Goal: Task Accomplishment & Management: Manage account settings

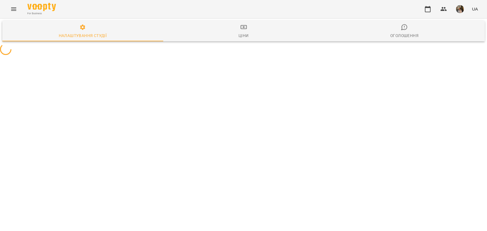
select select "**********"
select select "**"
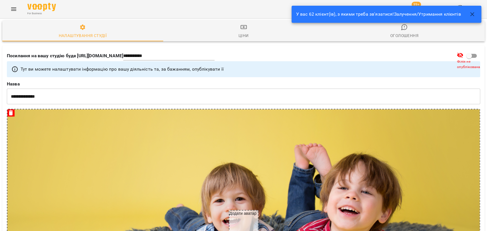
click at [469, 17] on icon "button" at bounding box center [472, 14] width 7 height 7
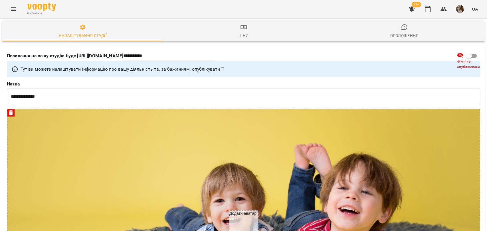
click at [14, 9] on icon "Menu" at bounding box center [13, 8] width 5 height 3
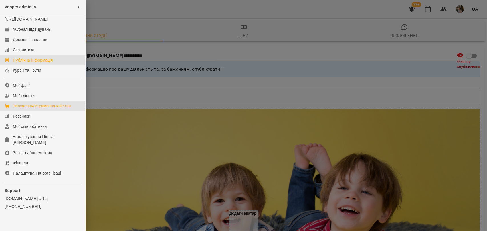
click at [41, 109] on div "Залучення/Утримання клієнтів" at bounding box center [42, 106] width 58 height 6
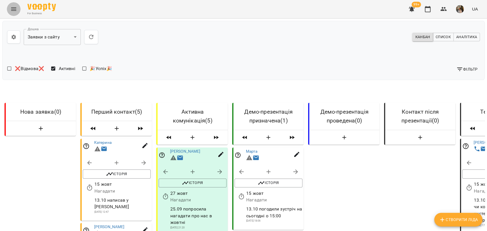
click at [13, 13] on button "Menu" at bounding box center [14, 9] width 14 height 14
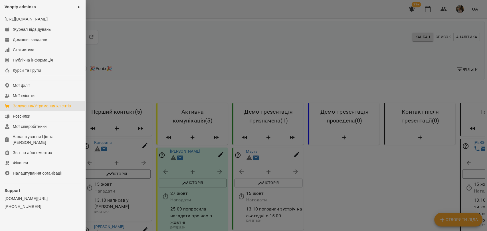
click at [217, 66] on div at bounding box center [243, 115] width 487 height 231
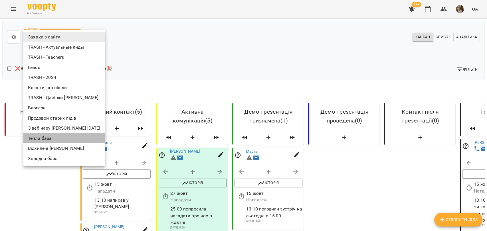
click at [57, 140] on li "Тепла база" at bounding box center [64, 139] width 82 height 10
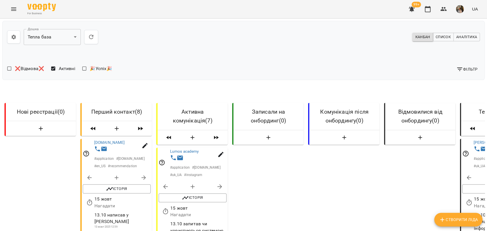
click at [17, 13] on button "Menu" at bounding box center [14, 9] width 14 height 14
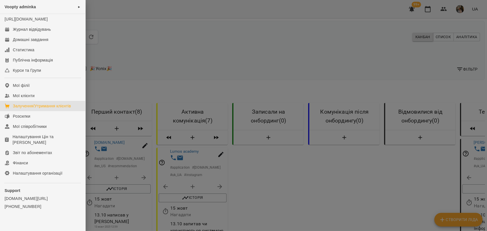
click at [158, 68] on div at bounding box center [243, 115] width 487 height 231
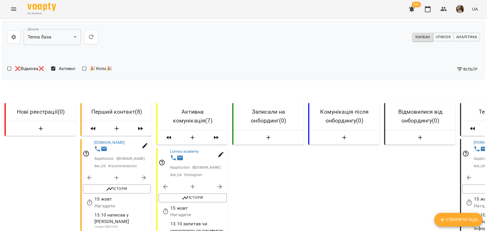
click at [10, 16] on div "For Business 99+ UA" at bounding box center [243, 9] width 487 height 18
click at [10, 11] on icon "Menu" at bounding box center [13, 9] width 7 height 7
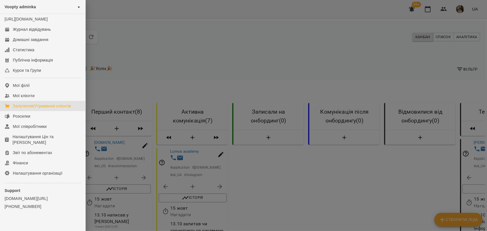
drag, startPoint x: 156, startPoint y: 80, endPoint x: 162, endPoint y: 83, distance: 6.4
click at [156, 80] on div at bounding box center [243, 115] width 487 height 231
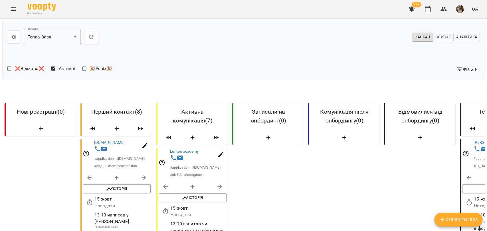
click at [288, 64] on div "Фільтр" at bounding box center [363, 69] width 239 height 15
click at [457, 7] on img "button" at bounding box center [460, 9] width 8 height 8
click at [402, 63] on span "Вийти" at bounding box center [405, 62] width 36 height 7
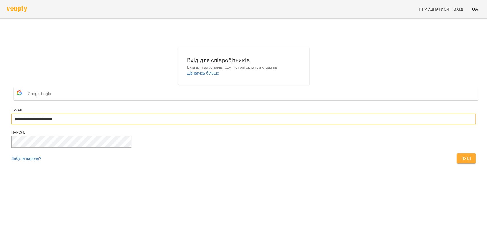
click at [275, 125] on input "**********" at bounding box center [243, 119] width 464 height 11
drag, startPoint x: 249, startPoint y: 139, endPoint x: 255, endPoint y: 135, distance: 6.7
click at [255, 126] on div "**********" at bounding box center [243, 120] width 464 height 12
click at [257, 125] on input "**********" at bounding box center [243, 119] width 464 height 11
type input "**********"
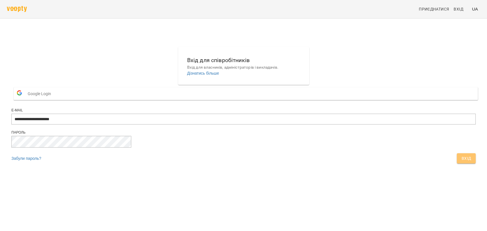
click at [457, 164] on button "Вхід" at bounding box center [466, 159] width 19 height 10
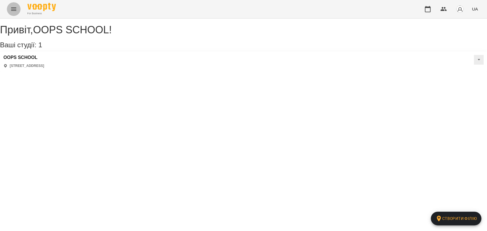
click at [11, 9] on icon "Menu" at bounding box center [13, 9] width 7 height 7
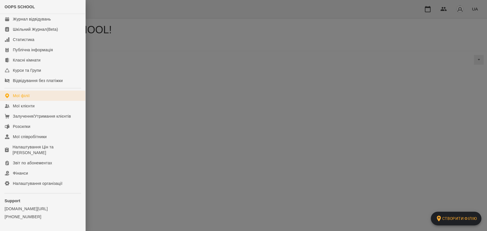
click at [45, 98] on link "Мої філії" at bounding box center [42, 96] width 85 height 10
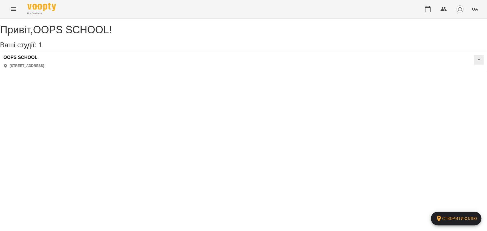
click at [16, 9] on icon "Menu" at bounding box center [13, 8] width 5 height 3
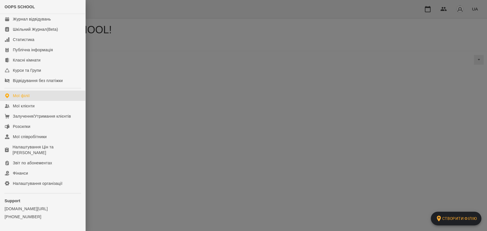
click at [137, 93] on div at bounding box center [243, 115] width 487 height 231
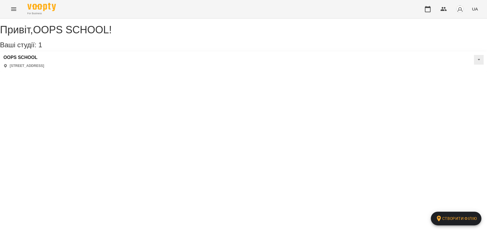
click at [459, 11] on img "button" at bounding box center [460, 9] width 8 height 8
click at [450, 51] on span "Вийти" at bounding box center [452, 52] width 14 height 7
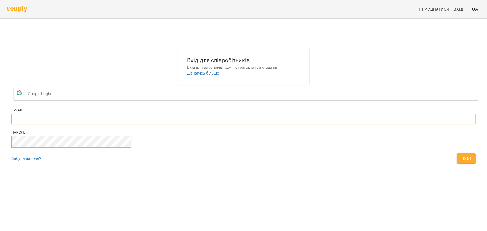
type input "**********"
click at [249, 125] on input "**********" at bounding box center [243, 119] width 464 height 11
click at [278, 178] on main "**********" at bounding box center [243, 107] width 487 height 142
click at [461, 162] on span "Вхід" at bounding box center [466, 158] width 10 height 7
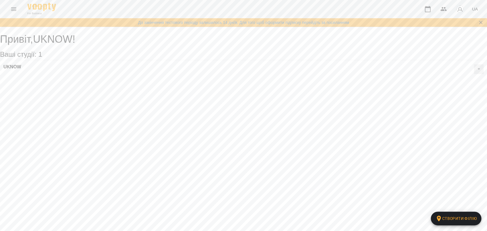
click at [16, 7] on icon "Menu" at bounding box center [13, 9] width 7 height 7
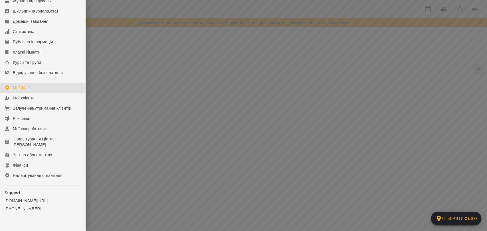
scroll to position [26, 0]
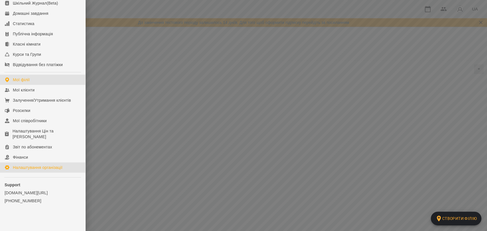
drag, startPoint x: 35, startPoint y: 171, endPoint x: 39, endPoint y: 170, distance: 4.6
click at [35, 171] on link "Налаштування організації" at bounding box center [42, 168] width 85 height 10
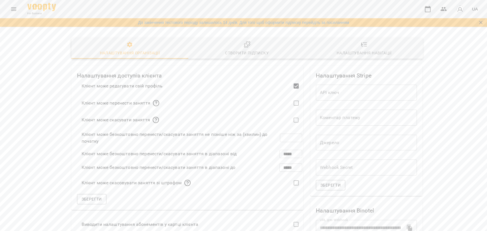
click at [238, 51] on div "Створити підписку" at bounding box center [247, 53] width 44 height 7
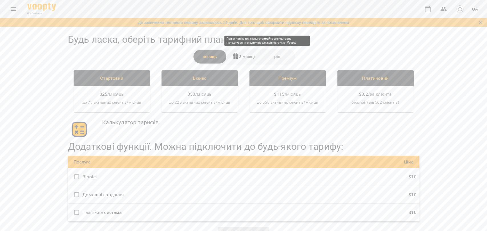
click at [240, 58] on div "3 місяці" at bounding box center [243, 57] width 33 height 14
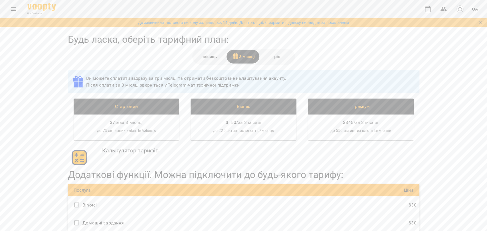
click at [276, 55] on div "рік" at bounding box center [276, 57] width 33 height 14
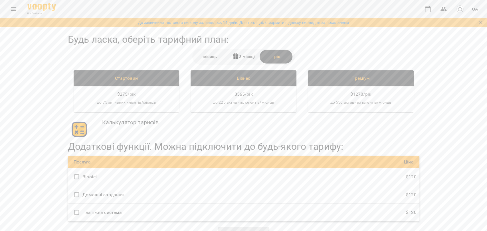
click at [202, 56] on div "місяць" at bounding box center [209, 57] width 33 height 14
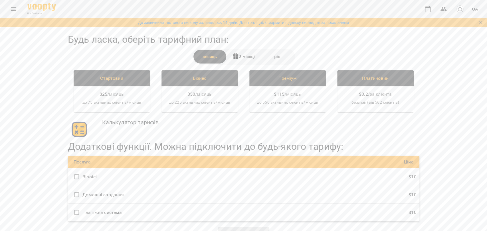
click at [9, 9] on button "Menu" at bounding box center [14, 9] width 14 height 14
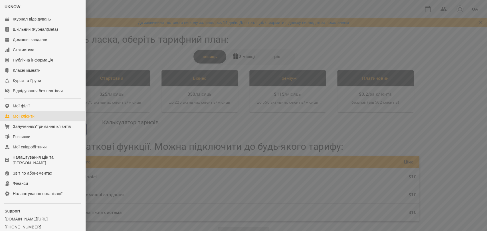
click at [38, 114] on link "Мої клієнти" at bounding box center [42, 116] width 85 height 10
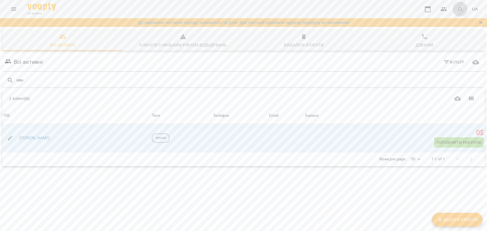
click at [465, 10] on button "button" at bounding box center [460, 9] width 15 height 15
click at [449, 53] on span "Вийти" at bounding box center [452, 52] width 14 height 7
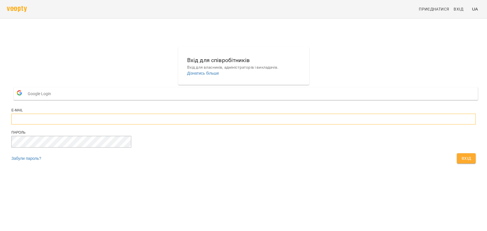
type input "**********"
click at [461, 162] on span "Вхід" at bounding box center [466, 158] width 10 height 7
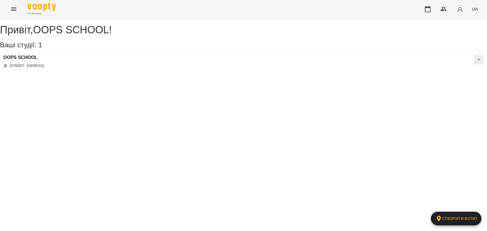
click at [268, 72] on div "Привіт , OOPS SCHOOL ! Ваші студії: 1 Створити філію OOPS SCHOOL [STREET_ADDRES…" at bounding box center [243, 45] width 487 height 53
click at [289, 72] on div "Привіт , OOPS SCHOOL ! Ваші студії: 1 Створити філію OOPS SCHOOL [STREET_ADDRES…" at bounding box center [243, 45] width 487 height 53
click at [15, 10] on icon "Menu" at bounding box center [13, 9] width 7 height 7
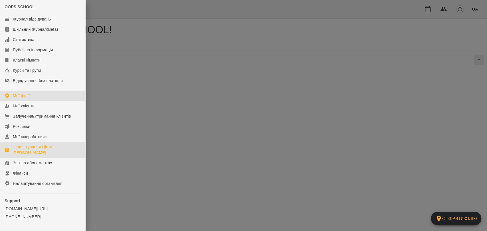
click at [57, 144] on div "Налаштування Цін та [PERSON_NAME]" at bounding box center [47, 149] width 68 height 11
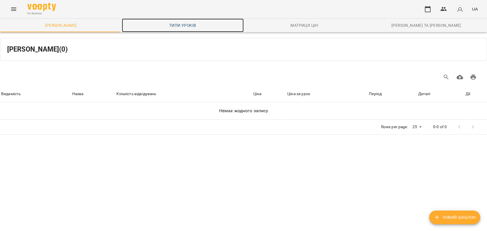
click at [195, 29] on link "Типи уроків" at bounding box center [183, 26] width 122 height 14
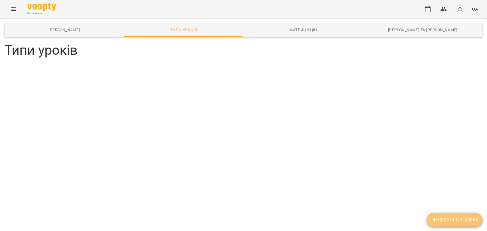
click at [448, 220] on span "Додати Тип Уроку" at bounding box center [454, 220] width 47 height 7
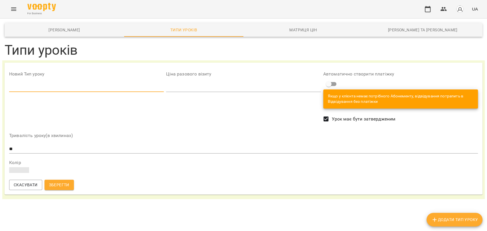
click at [203, 86] on input "number" at bounding box center [243, 87] width 155 height 9
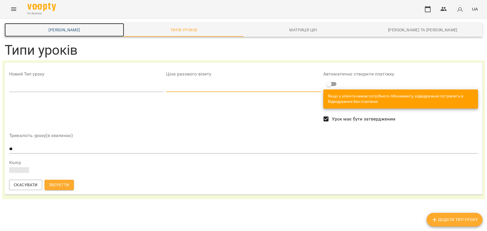
click at [48, 33] on span "[PERSON_NAME]" at bounding box center [64, 30] width 113 height 7
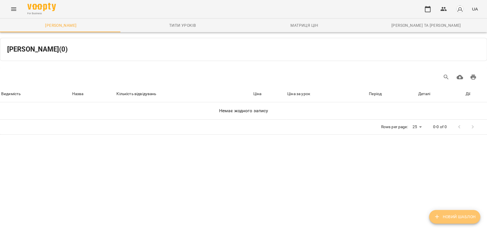
click at [443, 212] on button "Новий Шаблон" at bounding box center [454, 217] width 51 height 14
select select "*****"
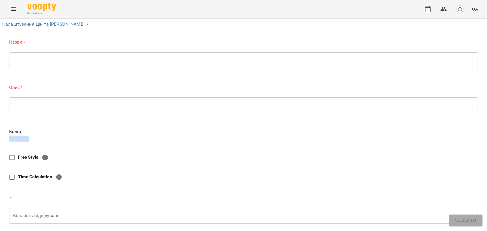
scroll to position [158, 0]
type input "***"
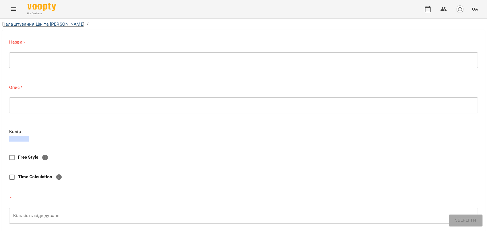
click at [28, 25] on link "Налаштування Цін та [PERSON_NAME]" at bounding box center [43, 23] width 82 height 5
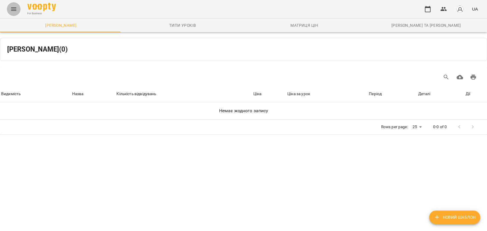
click at [12, 13] on button "Menu" at bounding box center [14, 9] width 14 height 14
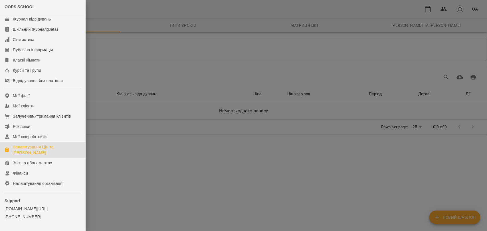
click at [120, 142] on div at bounding box center [243, 115] width 487 height 231
